Goal: Transaction & Acquisition: Book appointment/travel/reservation

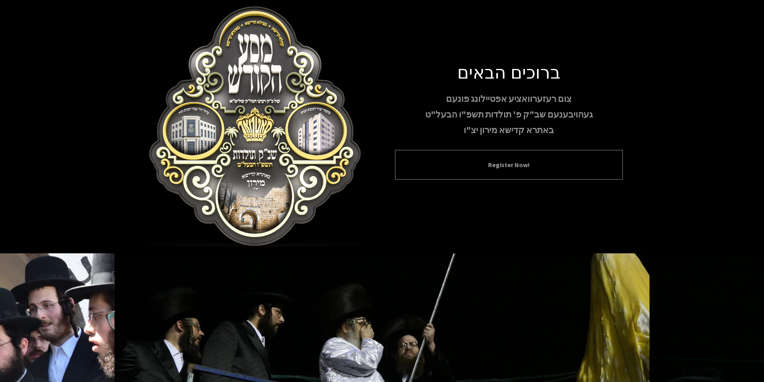
click at [495, 169] on button "Register Now!" at bounding box center [509, 165] width 208 height 10
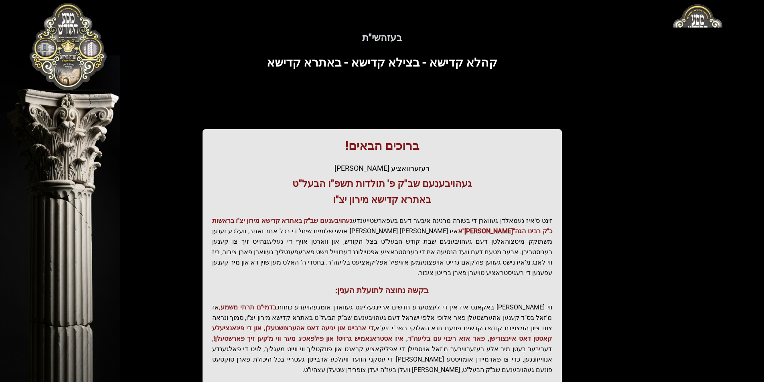
scroll to position [82, 0]
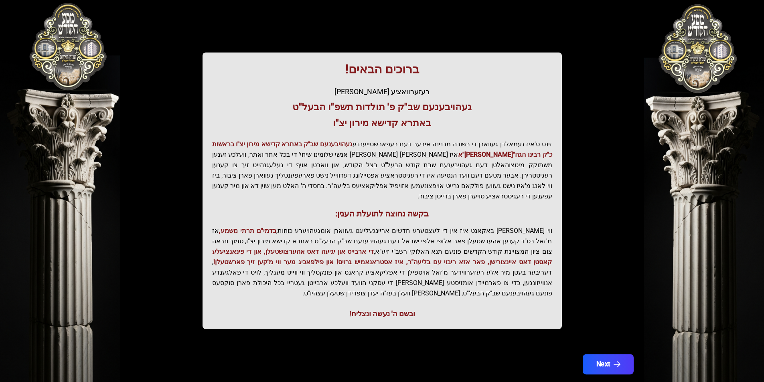
click at [610, 354] on button "Next" at bounding box center [607, 364] width 51 height 20
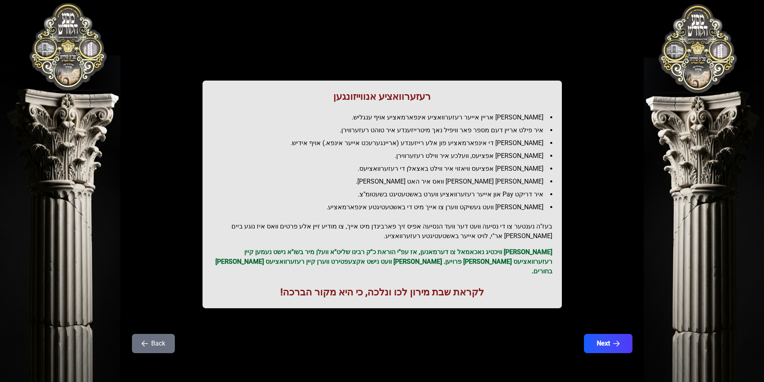
scroll to position [0, 0]
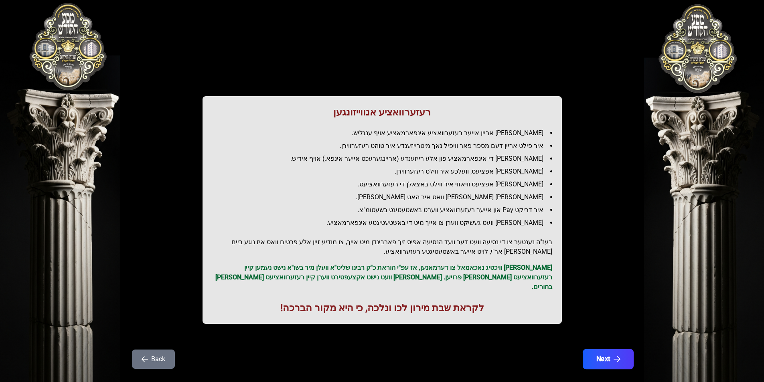
click at [610, 349] on button "Next" at bounding box center [607, 359] width 51 height 20
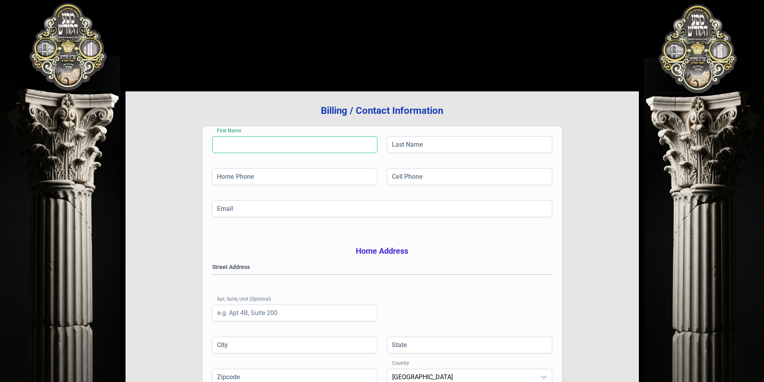
click at [273, 143] on input "First Name" at bounding box center [294, 144] width 165 height 17
type input "Landau"
type input "m"
type input "[PHONE_NUMBER]"
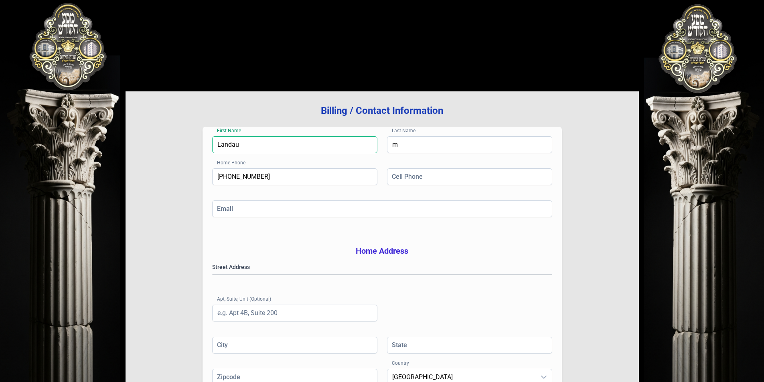
click at [290, 147] on input "Landau" at bounding box center [294, 144] width 165 height 17
type input "[PERSON_NAME]"
type input "ek"
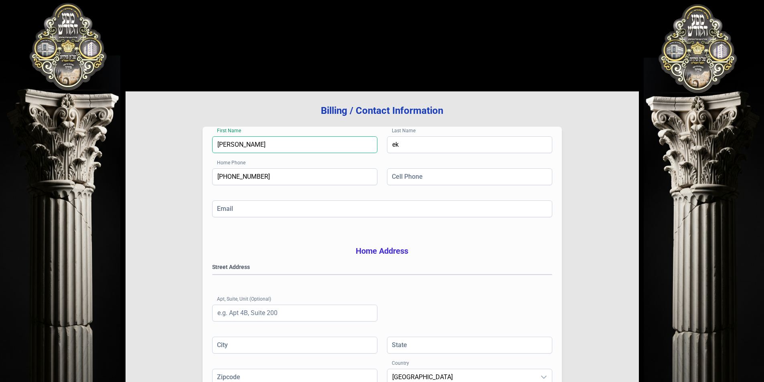
click at [290, 147] on input "[PERSON_NAME]" at bounding box center [294, 144] width 165 height 17
type input "R"
type input "[PERSON_NAME]"
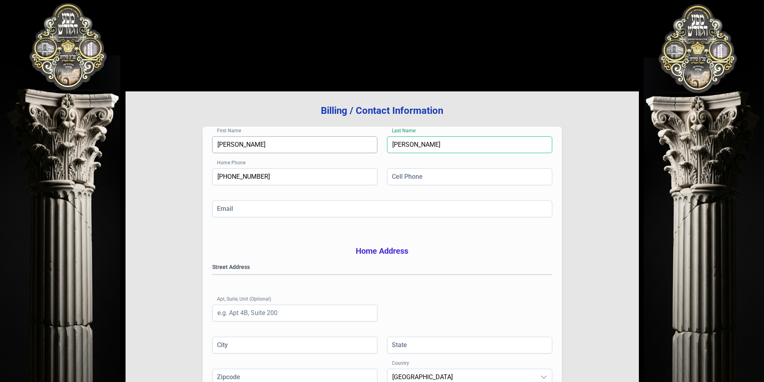
type input "[PERSON_NAME]"
type input "[PHONE_NUMBER]"
click at [291, 174] on input "[PHONE_NUMBER]" at bounding box center [294, 176] width 165 height 17
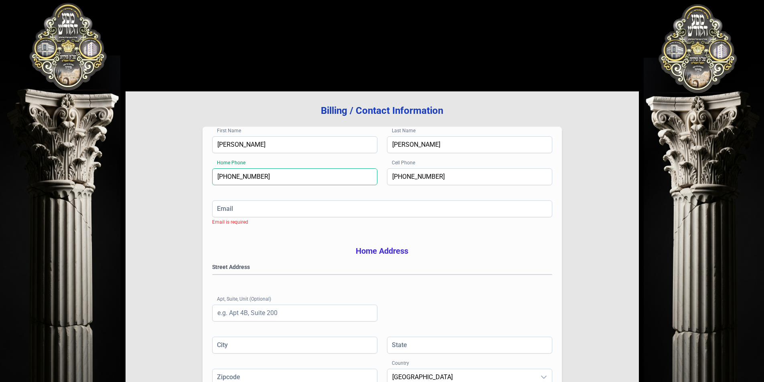
type input "[PHONE_NUMBER]"
type input "[EMAIL_ADDRESS][DOMAIN_NAME]"
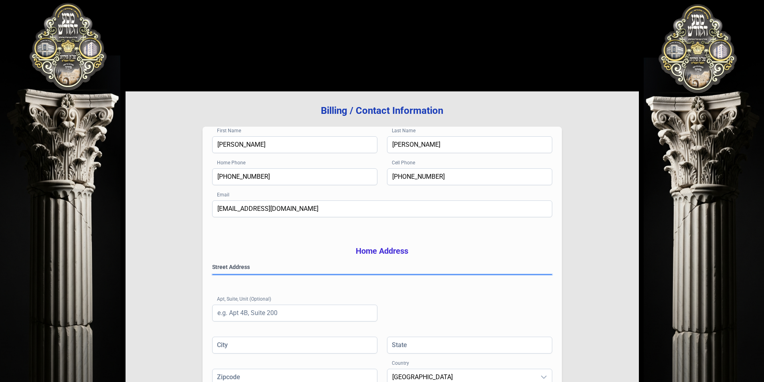
click at [213, 275] on gmp-place-autocomplete at bounding box center [213, 275] width 0 height 0
type input "[PERSON_NAME]"
type input "NY"
type input "10950"
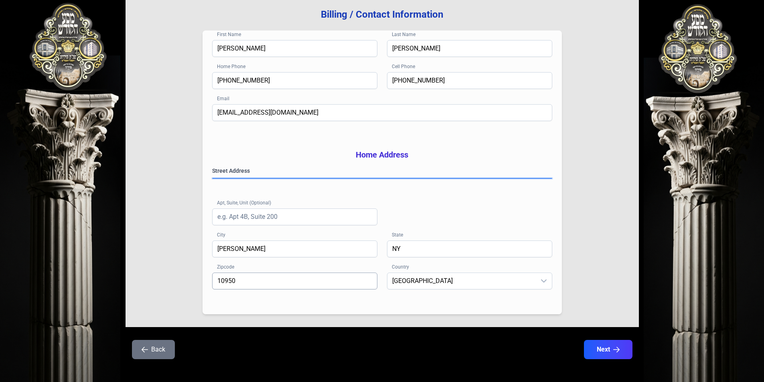
scroll to position [114, 0]
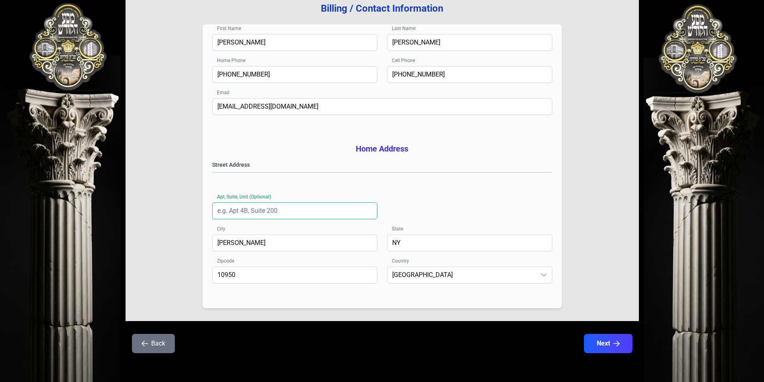
click at [259, 212] on input "Apt, Suite, Unit (Optional)" at bounding box center [294, 210] width 165 height 17
type input "202"
click at [412, 215] on div "Street Address [STREET_ADDRESS]" at bounding box center [382, 198] width 340 height 74
click at [608, 346] on button "Next" at bounding box center [607, 344] width 51 height 20
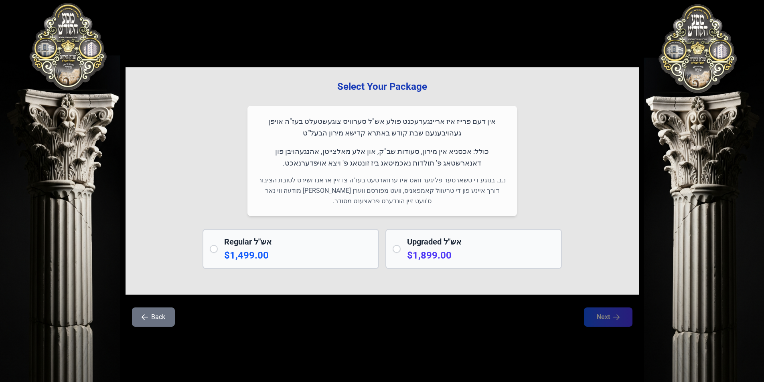
scroll to position [0, 0]
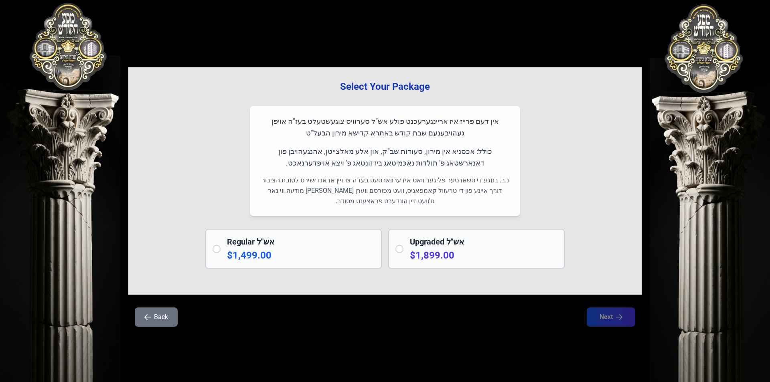
click at [402, 252] on input "radio" at bounding box center [399, 249] width 8 height 8
radio input "true"
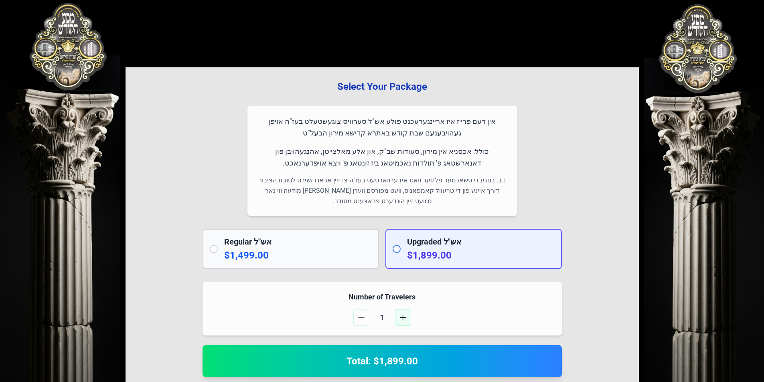
click at [405, 316] on span "button" at bounding box center [403, 317] width 6 height 6
click at [225, 254] on p "$1,499.00" at bounding box center [298, 255] width 148 height 13
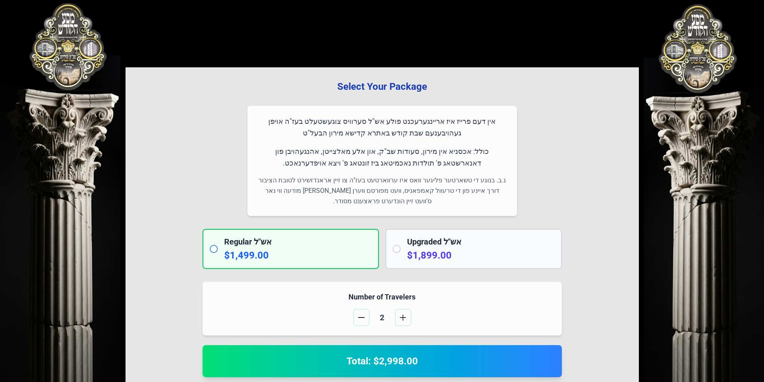
click at [213, 249] on input "radio" at bounding box center [214, 249] width 8 height 8
click at [205, 243] on div "Regular אש"ל $1,499.00" at bounding box center [290, 249] width 176 height 40
click at [213, 252] on input "radio" at bounding box center [214, 249] width 8 height 8
click at [212, 251] on input "radio" at bounding box center [214, 249] width 8 height 8
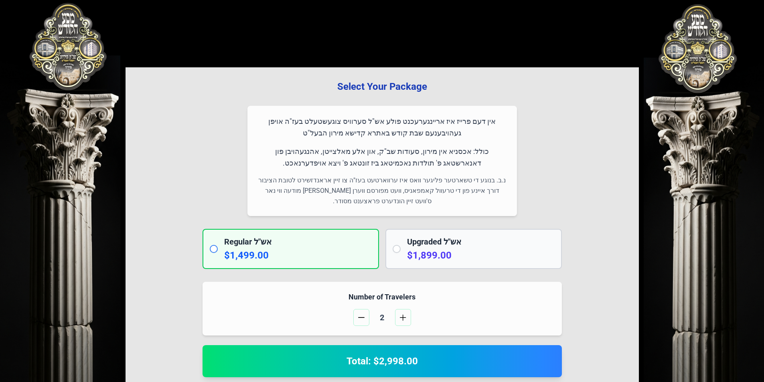
click at [212, 251] on input "radio" at bounding box center [214, 249] width 8 height 8
click at [213, 250] on input "radio" at bounding box center [214, 249] width 8 height 8
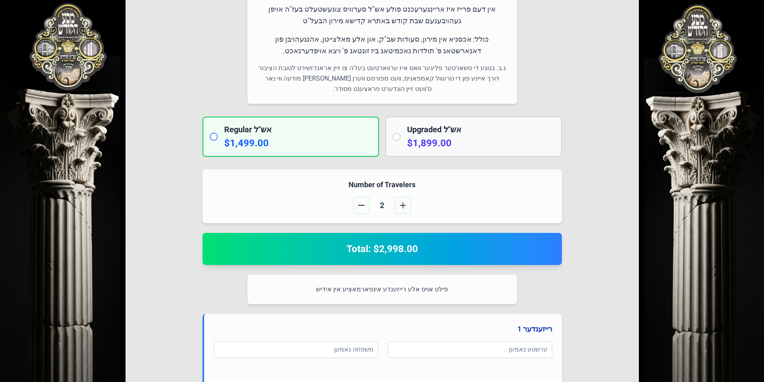
scroll to position [120, 0]
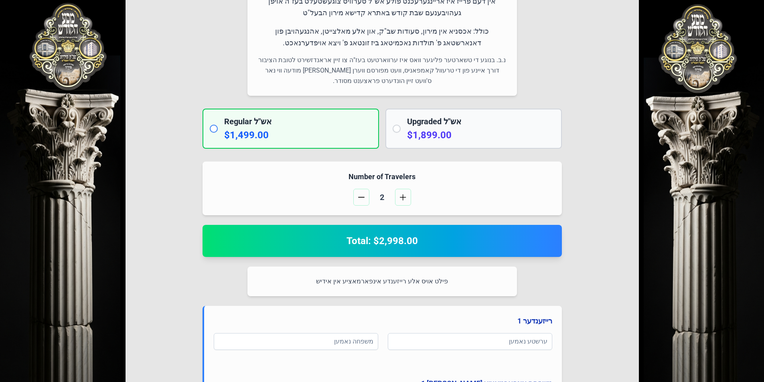
click at [215, 130] on input "radio" at bounding box center [214, 129] width 8 height 8
click at [445, 136] on p "$1,899.00" at bounding box center [481, 135] width 148 height 13
radio input "false"
radio input "true"
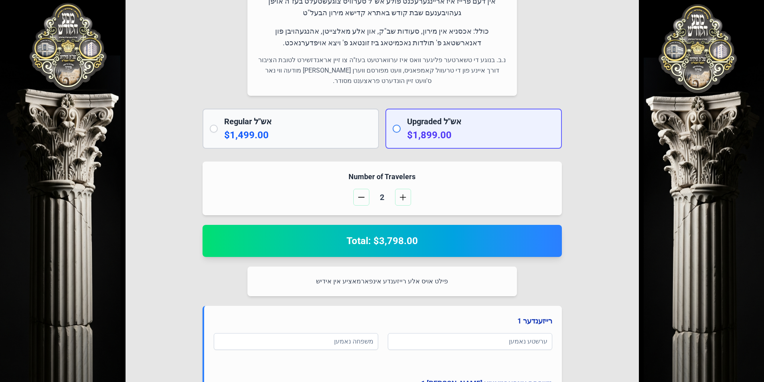
click at [326, 132] on p "$1,499.00" at bounding box center [298, 135] width 148 height 13
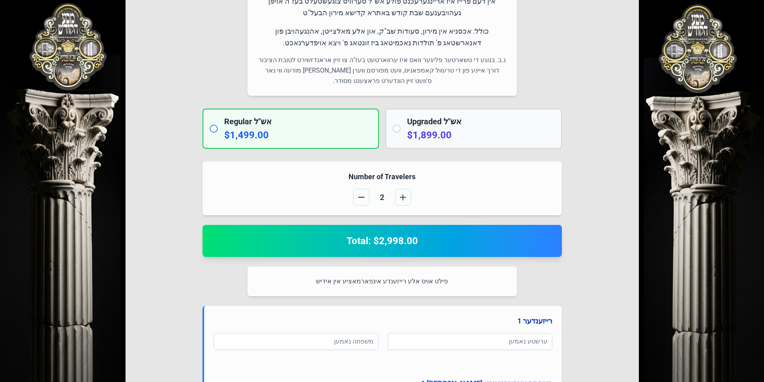
click at [445, 118] on h2 "Upgraded אש"ל" at bounding box center [481, 121] width 148 height 11
radio input "false"
radio input "true"
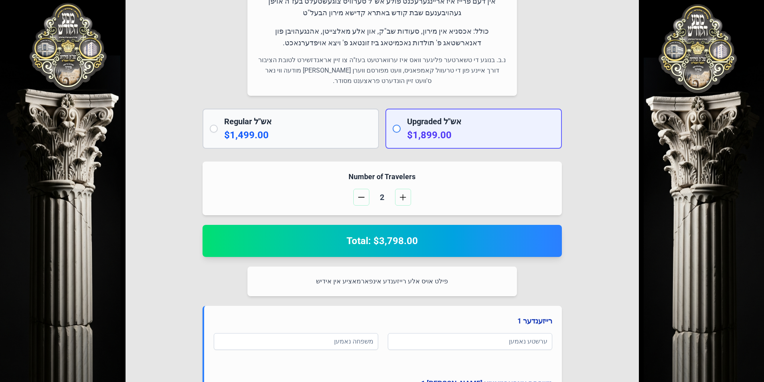
click at [246, 117] on h2 "Regular אש"ל" at bounding box center [298, 121] width 148 height 11
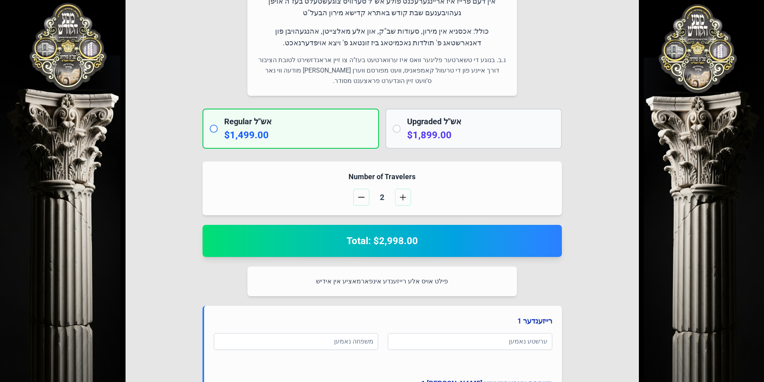
click at [431, 134] on p "$1,899.00" at bounding box center [481, 135] width 148 height 13
radio input "false"
radio input "true"
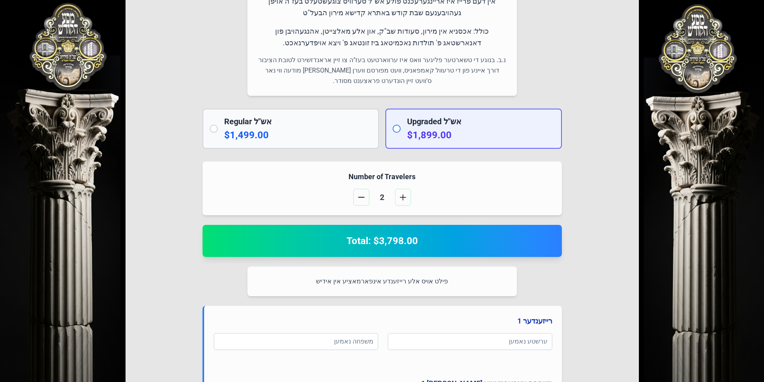
click at [300, 132] on p "$1,499.00" at bounding box center [298, 135] width 148 height 13
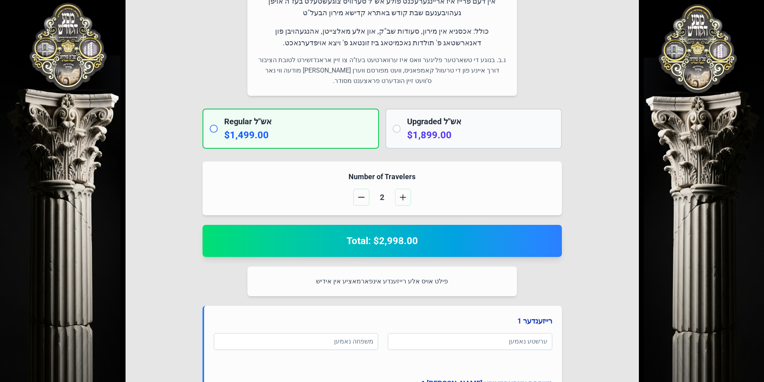
click at [431, 130] on p "$1,899.00" at bounding box center [481, 135] width 148 height 13
radio input "false"
radio input "true"
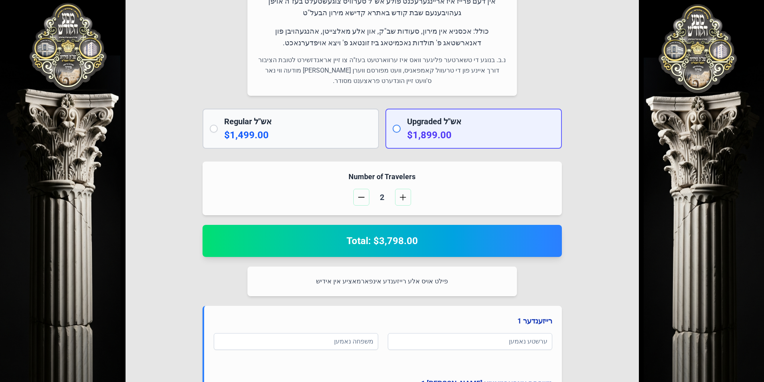
click at [273, 111] on div "Regular אש"ל $1,499.00" at bounding box center [290, 129] width 176 height 40
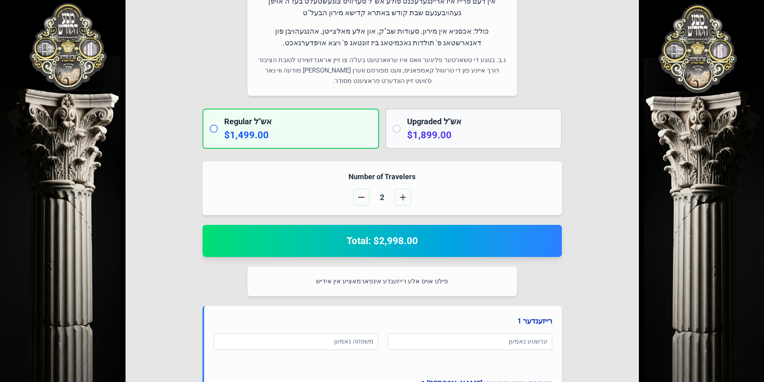
click at [271, 123] on h2 "Regular אש"ל" at bounding box center [298, 121] width 148 height 11
click at [420, 123] on h2 "Upgraded אש"ל" at bounding box center [481, 121] width 148 height 11
radio input "false"
radio input "true"
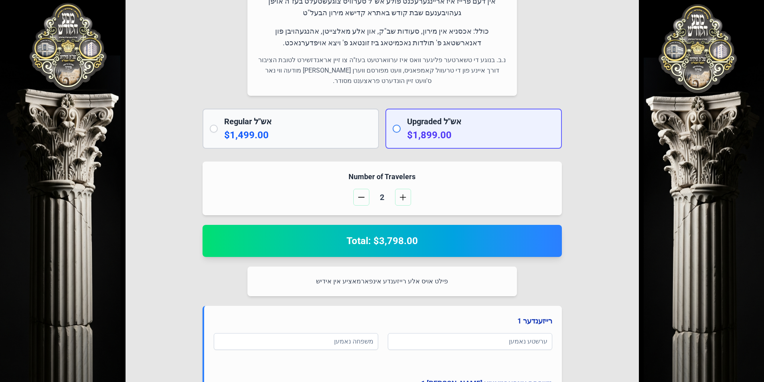
click at [316, 140] on p "$1,499.00" at bounding box center [298, 135] width 148 height 13
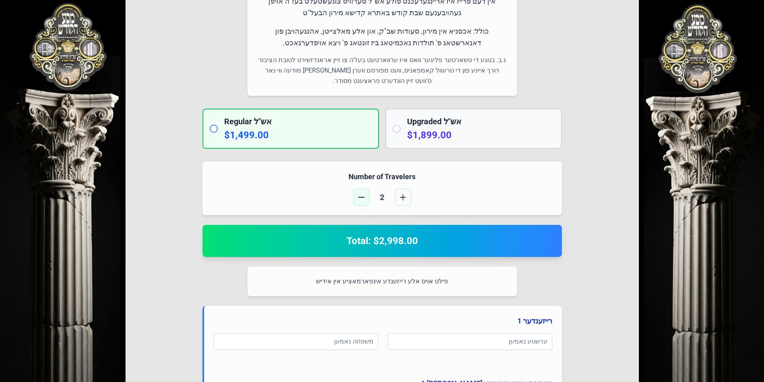
click at [360, 197] on span "button" at bounding box center [361, 197] width 6 height 6
click at [249, 132] on p "$1,499.00" at bounding box center [298, 135] width 148 height 13
click at [411, 139] on p "$1,899.00" at bounding box center [481, 135] width 148 height 13
radio input "false"
radio input "true"
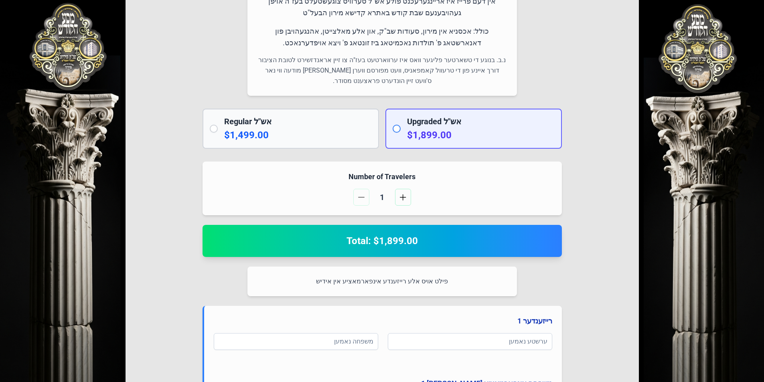
click at [334, 139] on p "$1,499.00" at bounding box center [298, 135] width 148 height 13
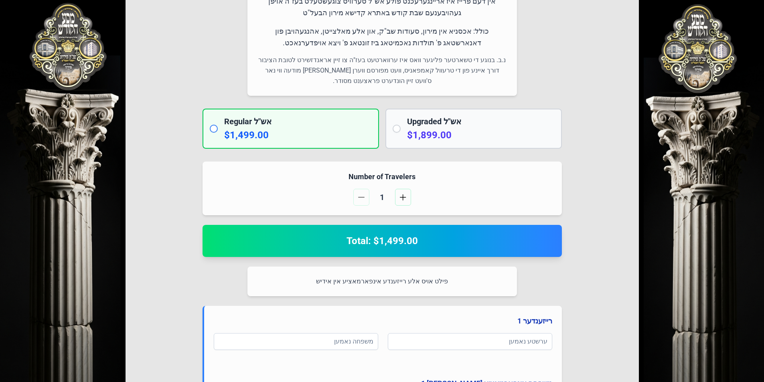
click at [448, 144] on div "Upgraded אש"ל $1,899.00" at bounding box center [473, 129] width 176 height 40
radio input "false"
radio input "true"
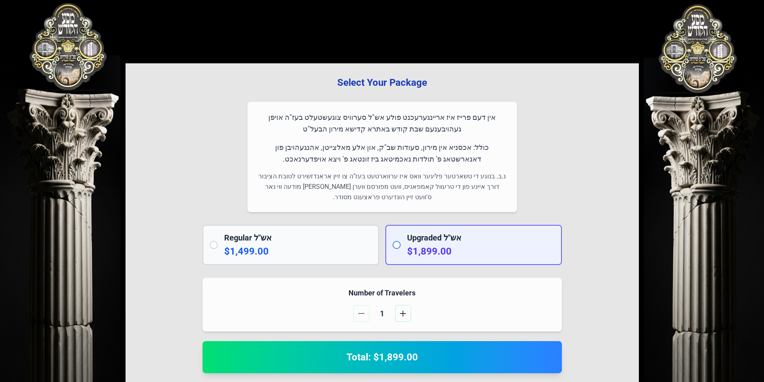
scroll to position [0, 0]
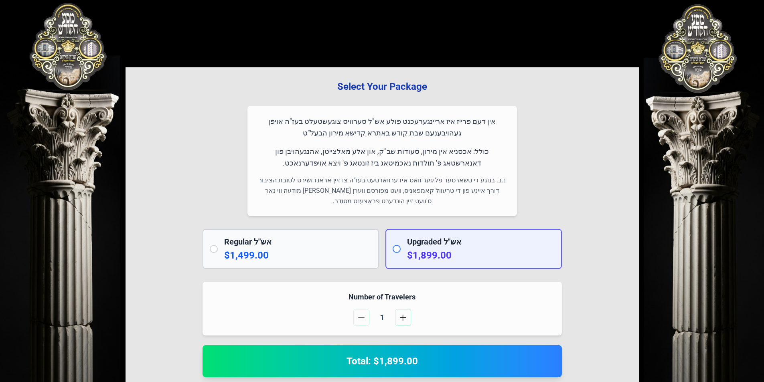
click at [489, 150] on p "כולל: אכסניא אין מירון, סעודות שב"ק, און אלע מאלצייטן, אהנגעהויבן פון דאנארשטאג…" at bounding box center [382, 158] width 250 height 24
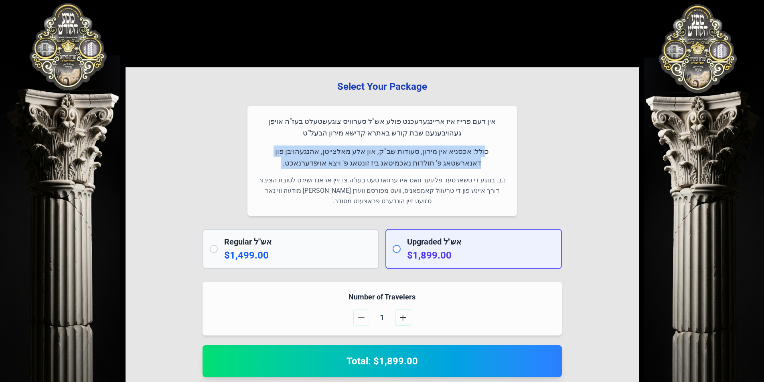
click at [489, 150] on p "כולל: אכסניא אין מירון, סעודות שב"ק, און אלע מאלצייטן, אהנגעהויבן פון דאנארשטאג…" at bounding box center [382, 158] width 250 height 24
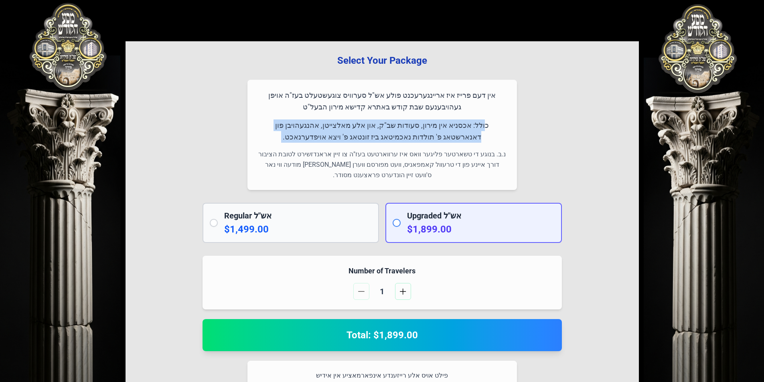
scroll to position [40, 0]
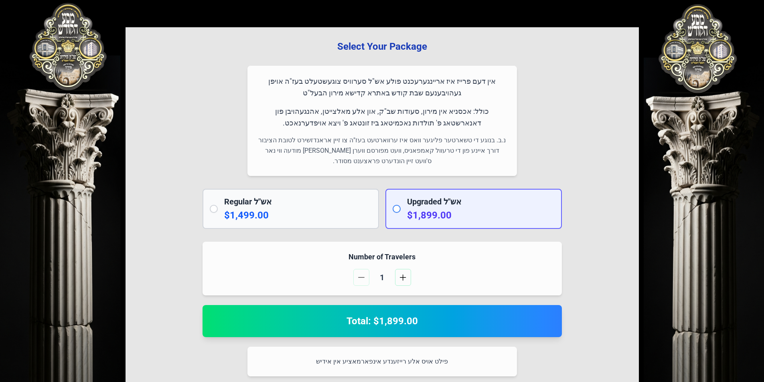
click at [380, 47] on h3 "Select Your Package" at bounding box center [382, 46] width 488 height 13
click at [425, 134] on div "אין דעם פרייז איז אריינגערעכנט פולע אש"ל סערוויס צוגעשטעלט בעז"ה אויפן געהויבענ…" at bounding box center [381, 121] width 269 height 110
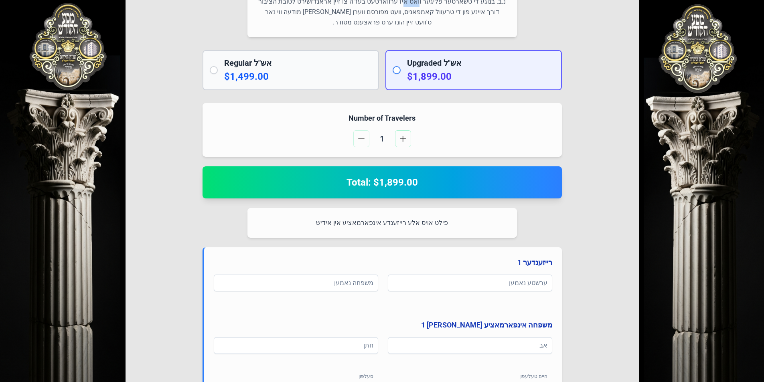
scroll to position [200, 0]
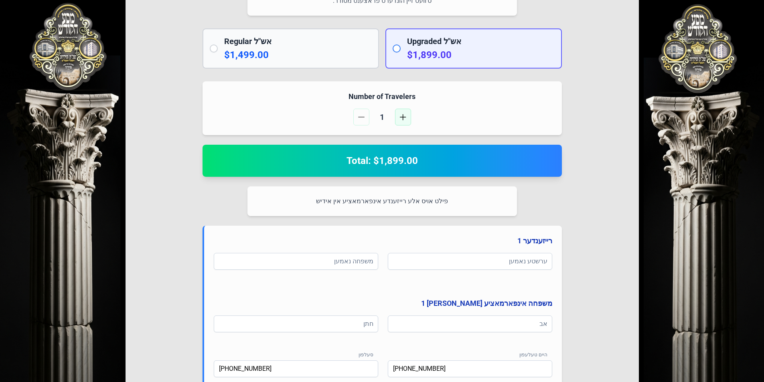
click at [404, 115] on span "button" at bounding box center [403, 117] width 6 height 6
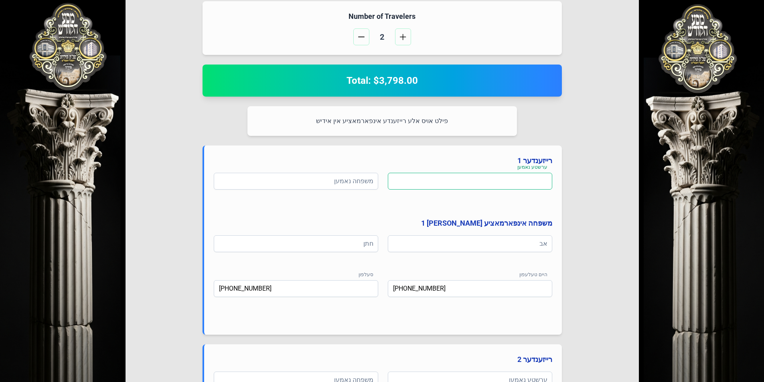
click at [485, 186] on input at bounding box center [470, 181] width 164 height 17
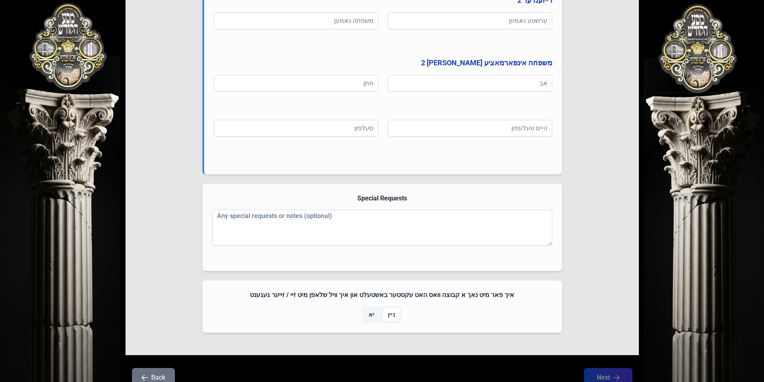
scroll to position [642, 0]
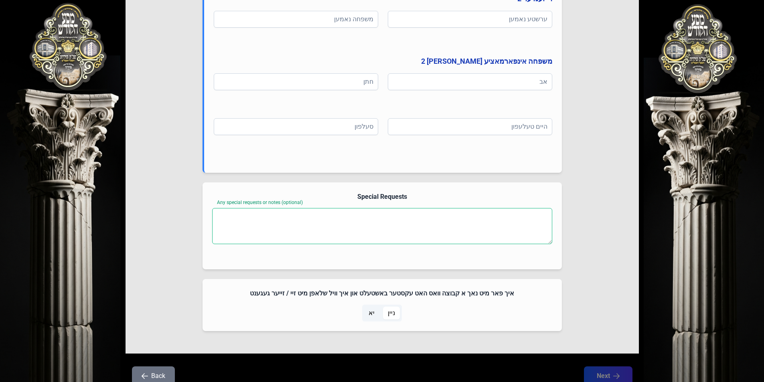
click at [475, 220] on textarea "Any special requests or notes (optional)" at bounding box center [382, 226] width 340 height 36
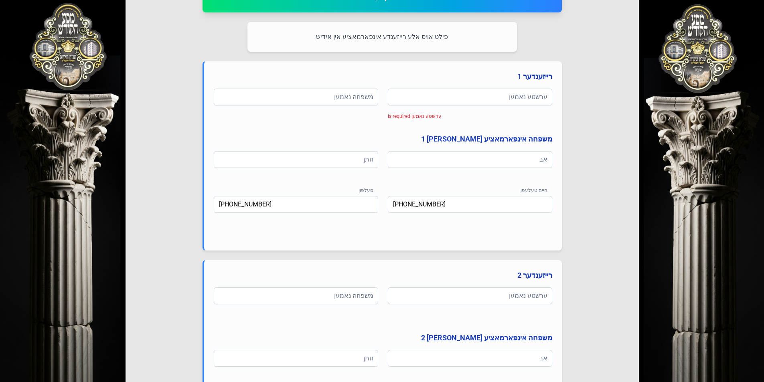
scroll to position [321, 0]
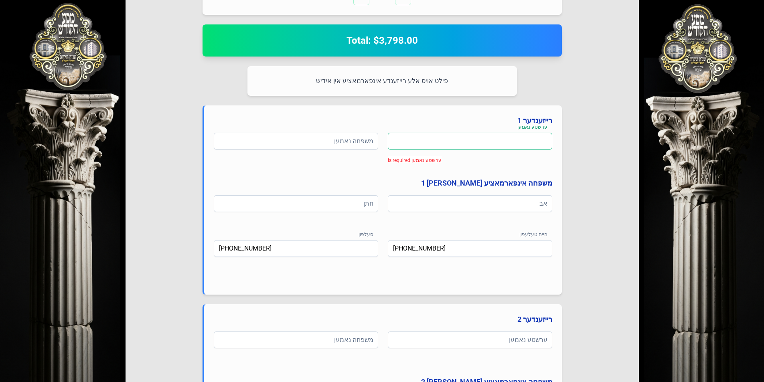
click at [537, 147] on input at bounding box center [470, 141] width 164 height 17
type input "ק"
type input "[PERSON_NAME]"
type input "עקשטיין"
type input "אשר יעקב"
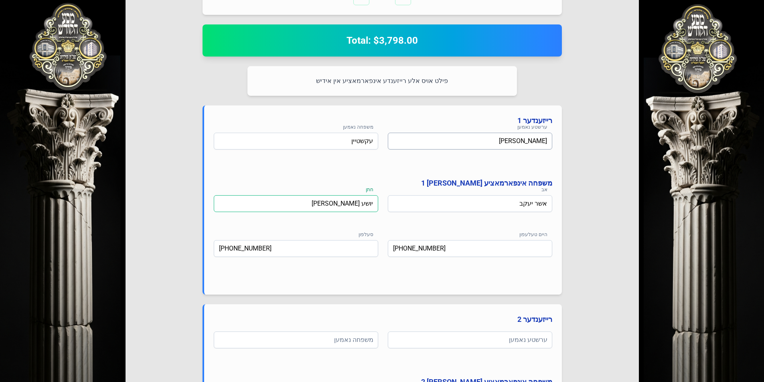
type input "יושע [PERSON_NAME]"
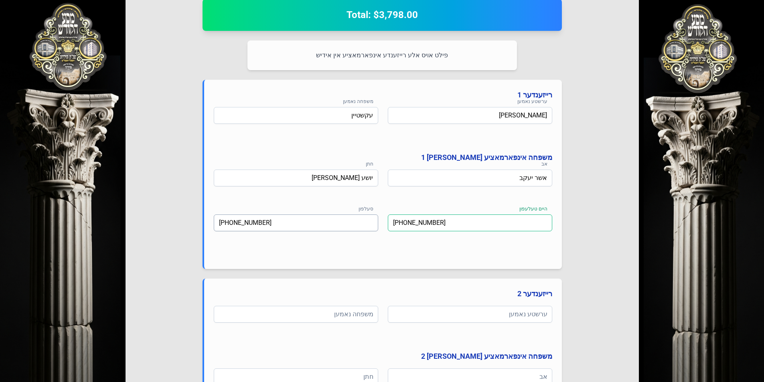
scroll to position [361, 0]
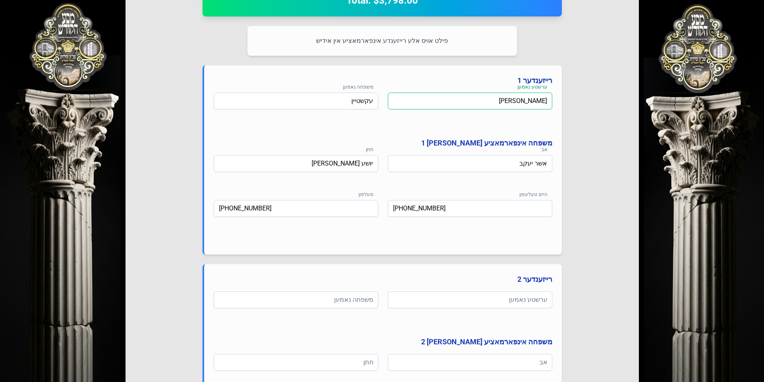
click at [457, 103] on input "[PERSON_NAME]" at bounding box center [470, 101] width 164 height 17
click at [500, 299] on input at bounding box center [470, 300] width 164 height 17
type input "[PERSON_NAME]"
type input "לאנדא"
click at [498, 299] on input "[PERSON_NAME]" at bounding box center [470, 300] width 164 height 17
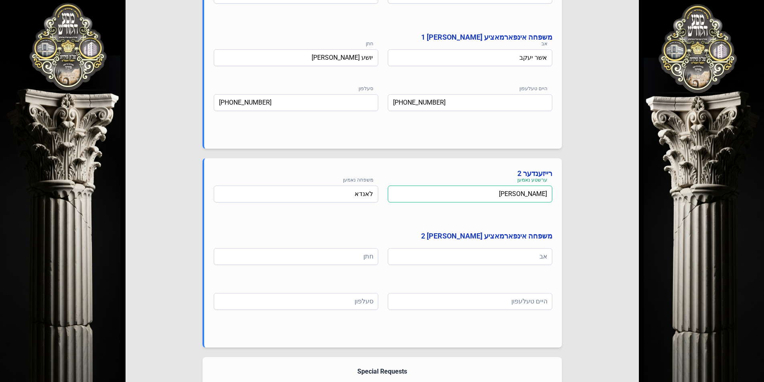
scroll to position [481, 0]
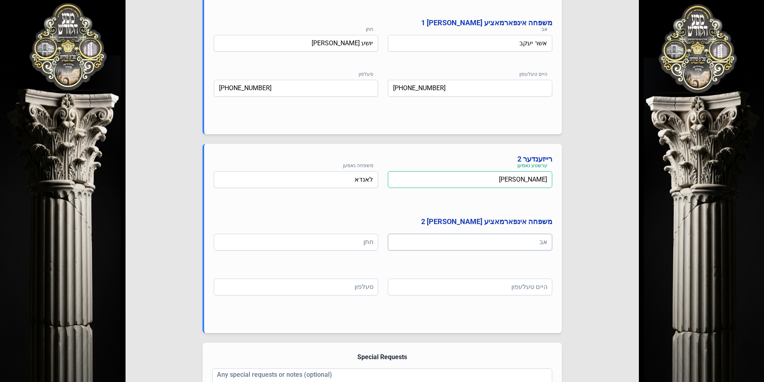
type input "[PERSON_NAME]"
click at [460, 246] on input at bounding box center [470, 242] width 164 height 17
type input "ד"
type input "ר' [PERSON_NAME]"
click at [548, 45] on input "אשר יעקב" at bounding box center [470, 43] width 164 height 17
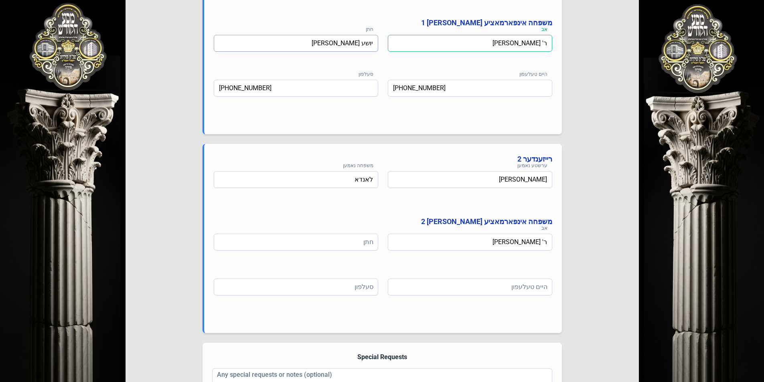
type input "ר' [PERSON_NAME]"
click at [373, 43] on input "יושע [PERSON_NAME]" at bounding box center [296, 43] width 164 height 17
type input "ר' [PERSON_NAME]"
click at [357, 243] on input at bounding box center [296, 242] width 164 height 17
type input "ר' הירצקא גרינפעלד"
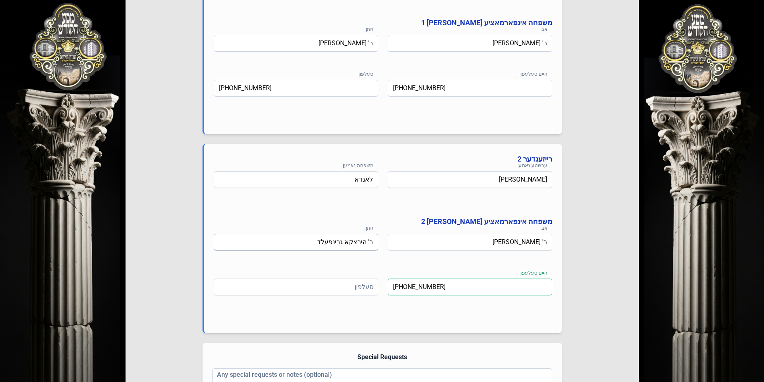
type input "[PHONE_NUMBER]"
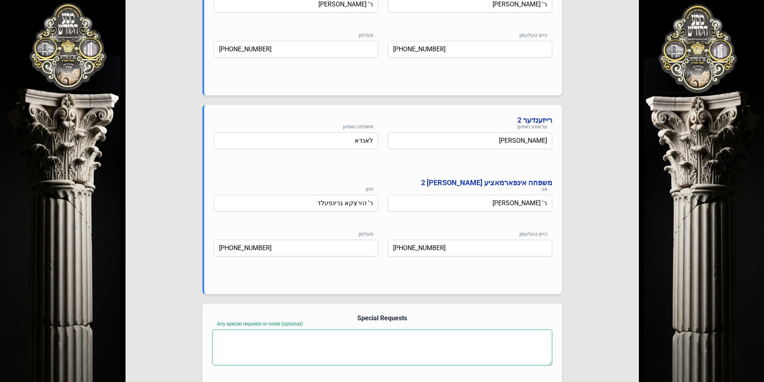
scroll to position [601, 0]
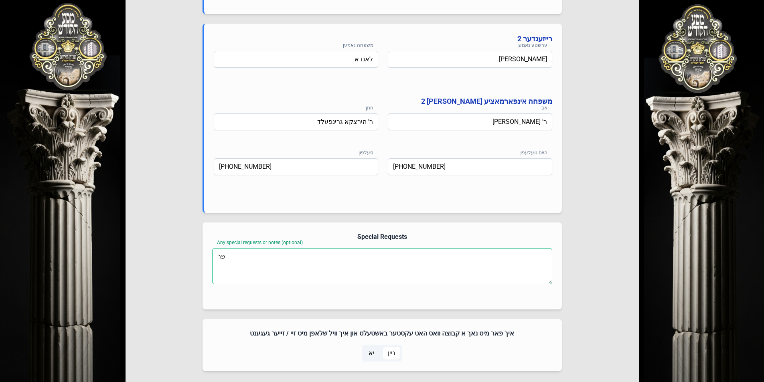
type textarea "פ"
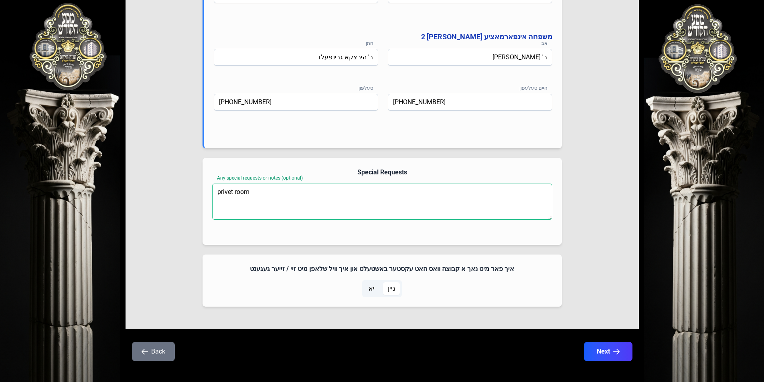
scroll to position [674, 0]
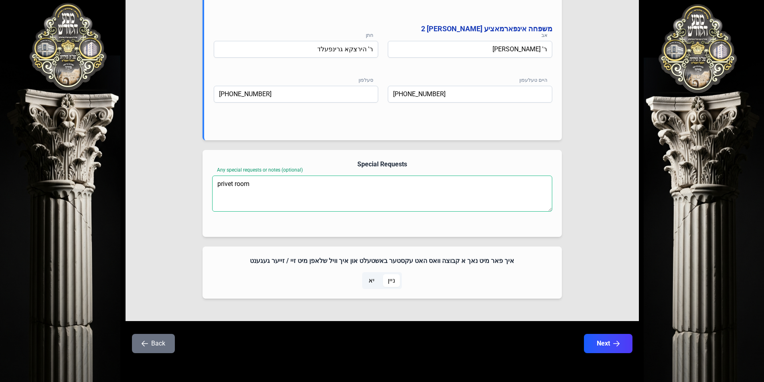
type textarea "privet room"
click at [397, 284] on span "ניין" at bounding box center [391, 280] width 17 height 13
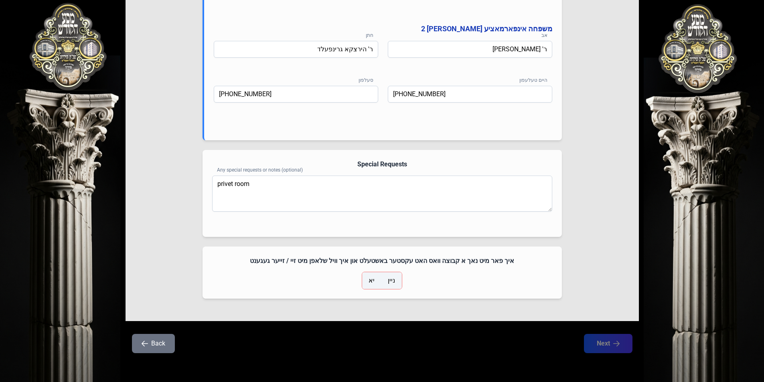
click at [393, 281] on span "ניין" at bounding box center [391, 281] width 7 height 10
click at [360, 279] on div "ניין יא" at bounding box center [382, 280] width 340 height 17
click at [367, 279] on span "יא" at bounding box center [372, 280] width 16 height 13
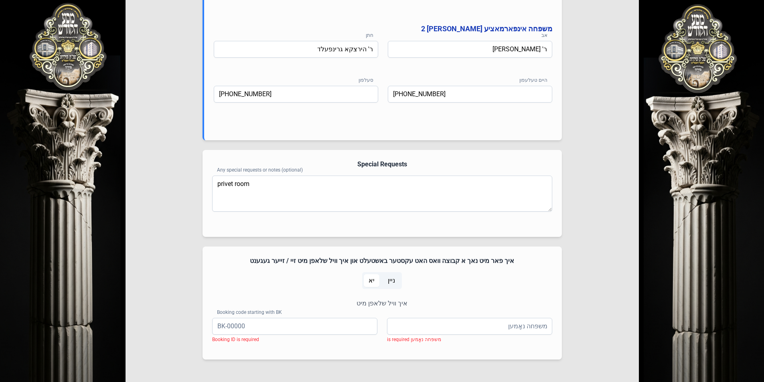
click at [391, 282] on span "ניין" at bounding box center [391, 281] width 7 height 10
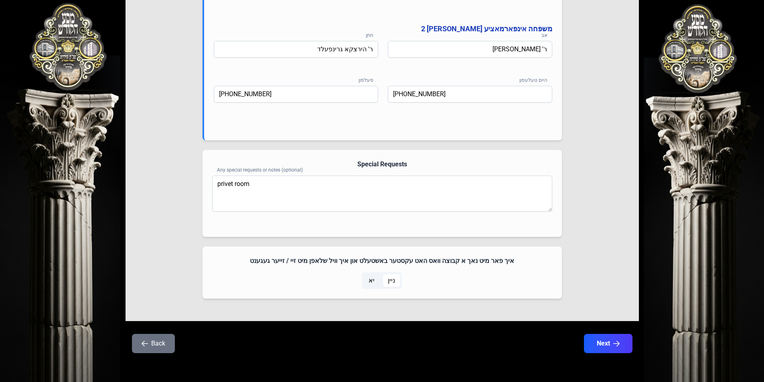
click at [466, 294] on div "איך פאר מיט נאך א קבוצה וואס האט עקסטער באשטעלט און איך וויל שלאפן מיט זיי / זי…" at bounding box center [381, 273] width 359 height 52
click at [606, 340] on button "Next" at bounding box center [607, 344] width 51 height 20
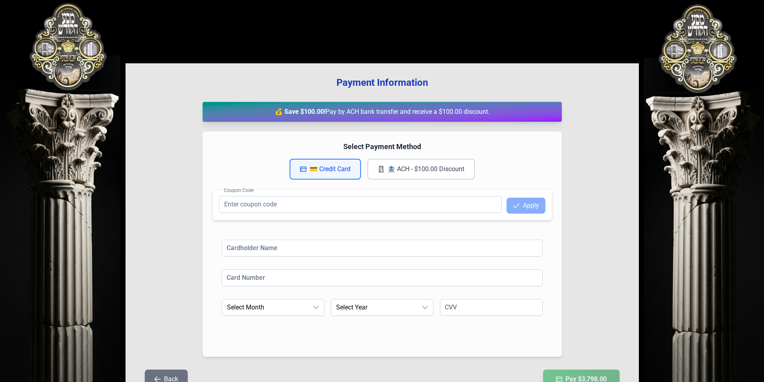
scroll to position [40, 0]
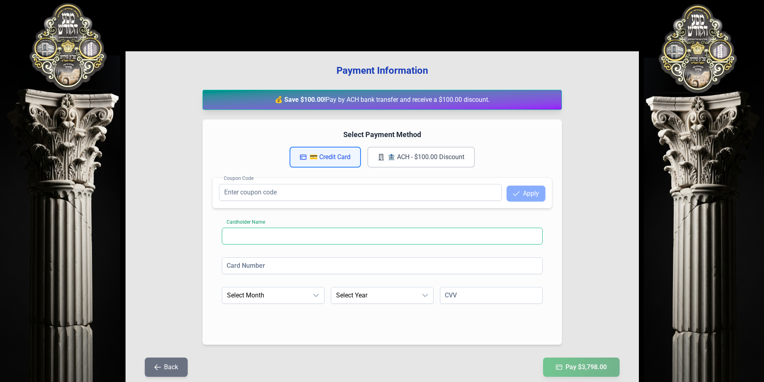
click at [323, 239] on input at bounding box center [382, 236] width 321 height 17
click at [326, 226] on div "Cardholder Name Card Number Expiration Month Select Month Expiration Year Selec…" at bounding box center [382, 276] width 340 height 117
click at [331, 240] on input at bounding box center [382, 236] width 321 height 17
type input "[PERSON_NAME]"
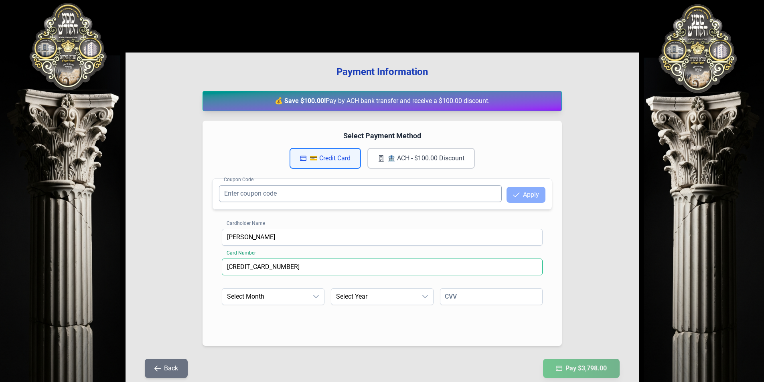
scroll to position [77, 0]
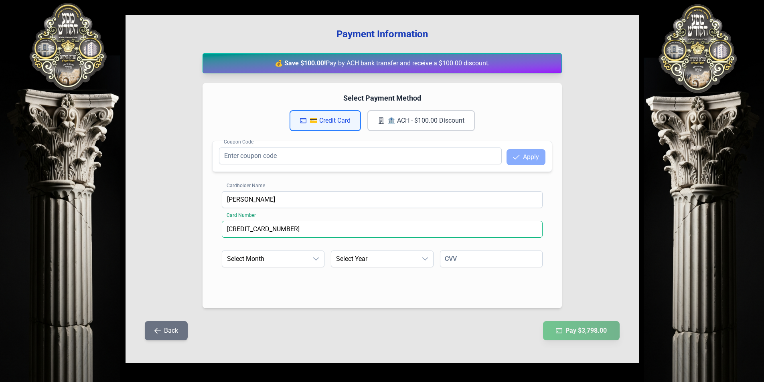
type input "[CREDIT_CARD_NUMBER]"
click at [259, 260] on span "Select Month" at bounding box center [265, 259] width 86 height 16
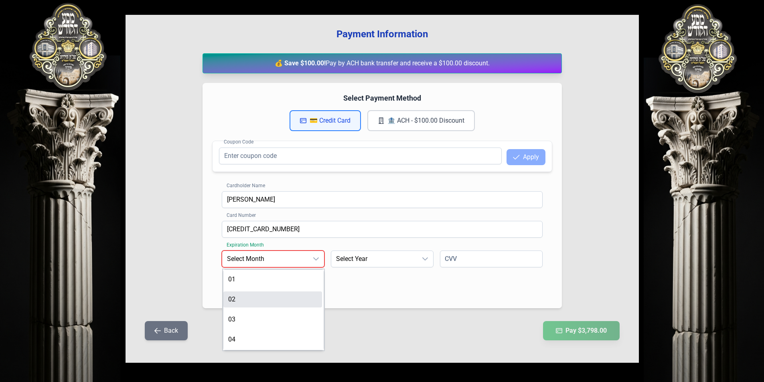
click at [252, 301] on li "02" at bounding box center [272, 300] width 99 height 16
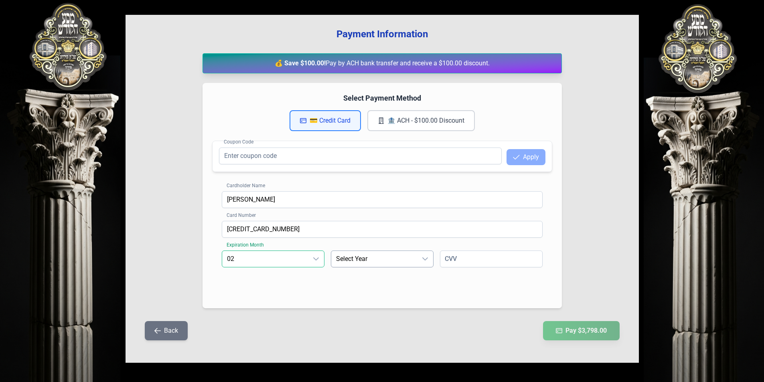
click at [371, 259] on span "Select Year" at bounding box center [374, 259] width 86 height 16
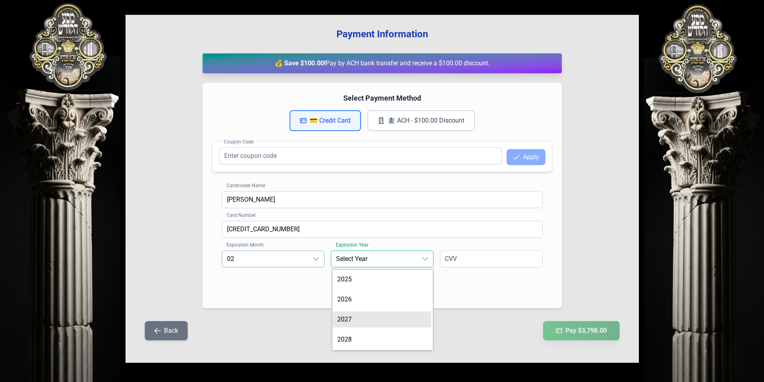
scroll to position [40, 0]
click at [365, 313] on li "2029" at bounding box center [381, 320] width 99 height 16
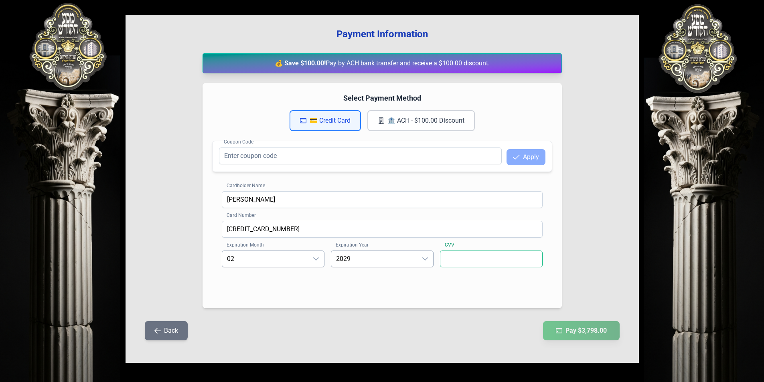
click at [454, 259] on input at bounding box center [491, 259] width 103 height 17
type input "636"
click at [429, 317] on div "Payment Information 💰 Save $100.00! Pay by ACH bank transfer and receive a $100…" at bounding box center [382, 189] width 513 height 348
click at [288, 231] on input "[CREDIT_CARD_NUMBER]" at bounding box center [382, 229] width 321 height 17
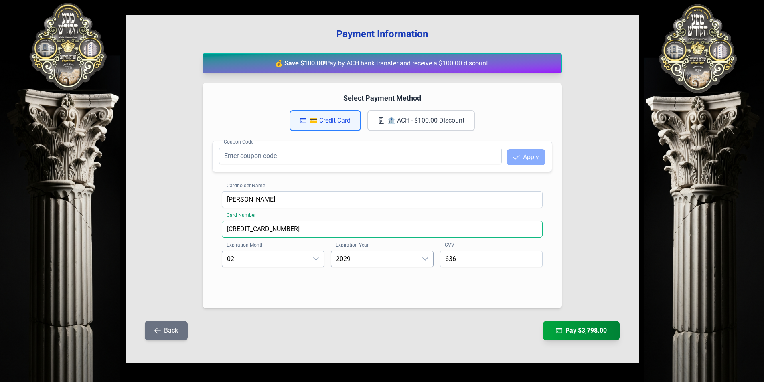
click at [288, 231] on input "[CREDIT_CARD_NUMBER]" at bounding box center [382, 229] width 321 height 17
type input "37982575399136"
click at [279, 262] on span "02" at bounding box center [265, 259] width 86 height 16
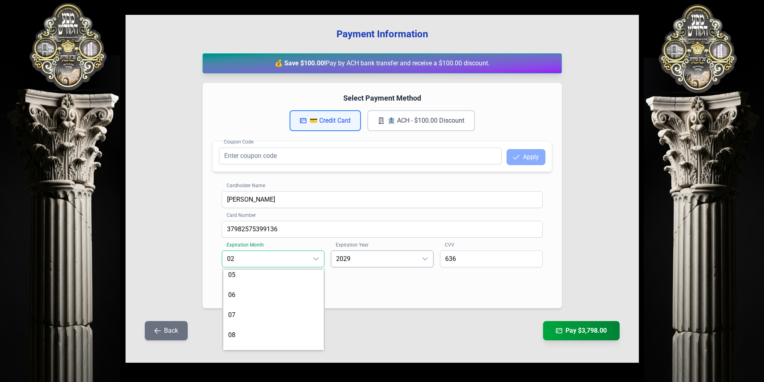
scroll to position [163, 0]
click at [266, 333] on li "12" at bounding box center [272, 337] width 99 height 16
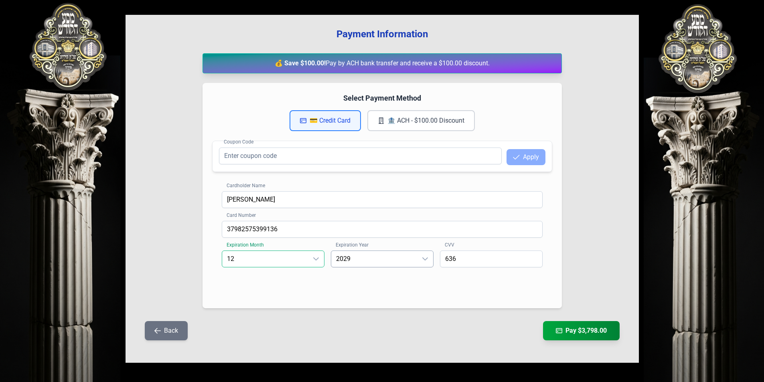
click at [360, 263] on span "2029" at bounding box center [374, 259] width 86 height 16
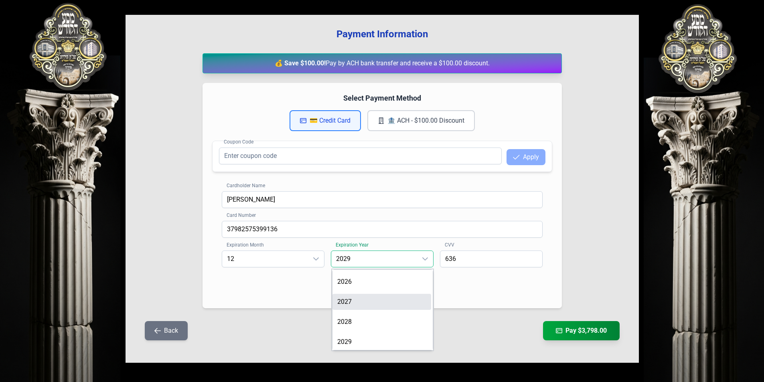
scroll to position [0, 0]
click at [361, 281] on li "2025" at bounding box center [381, 279] width 99 height 16
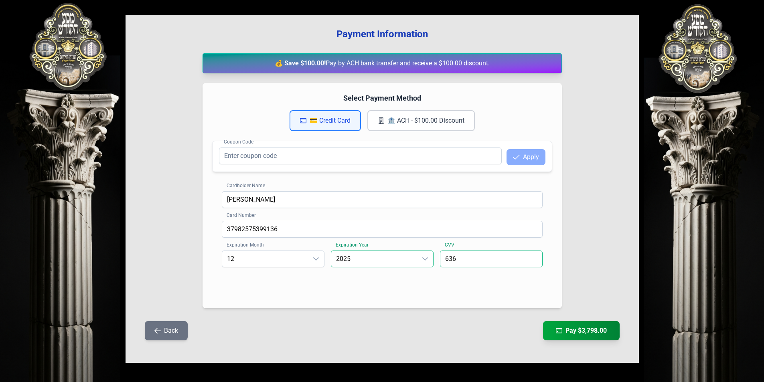
click at [469, 265] on input "636" at bounding box center [491, 259] width 103 height 17
click at [454, 259] on input "4938" at bounding box center [491, 259] width 103 height 17
type input "4978"
click at [577, 330] on button "Pay $3,798.00" at bounding box center [581, 331] width 81 height 20
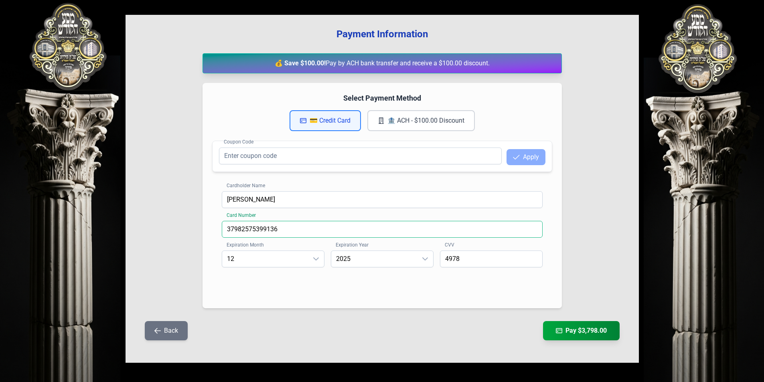
click at [377, 225] on input "37982575399136" at bounding box center [382, 229] width 321 height 17
click at [241, 229] on input "37982575399136" at bounding box center [382, 229] width 321 height 17
click at [252, 229] on input "37982575399136" at bounding box center [382, 229] width 321 height 17
drag, startPoint x: 242, startPoint y: 229, endPoint x: 262, endPoint y: 230, distance: 20.1
click at [262, 230] on input "37982575399136" at bounding box center [382, 229] width 321 height 17
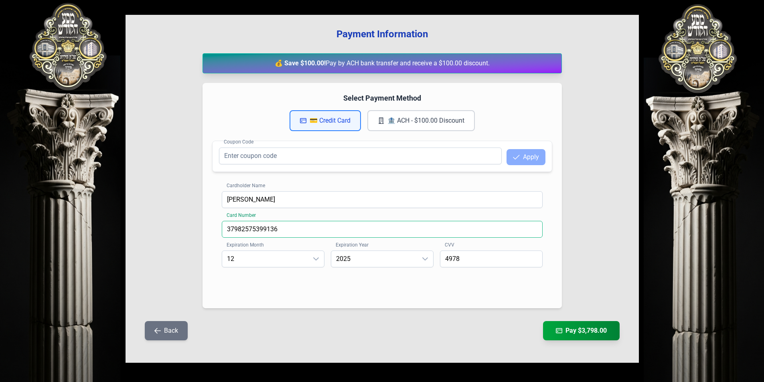
click at [271, 230] on input "37982575399136" at bounding box center [382, 229] width 321 height 17
type input "[CREDIT_CARD_NUMBER]"
click at [569, 328] on button "Pay $3,798.00" at bounding box center [581, 331] width 81 height 20
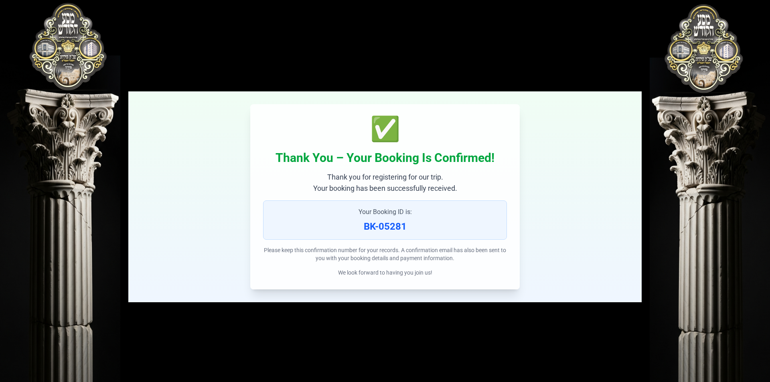
click at [391, 227] on p "BK-05281" at bounding box center [385, 226] width 230 height 13
drag, startPoint x: 391, startPoint y: 227, endPoint x: 377, endPoint y: 232, distance: 14.5
click at [377, 232] on p "BK-05281" at bounding box center [385, 226] width 230 height 13
